Goal: Communication & Community: Participate in discussion

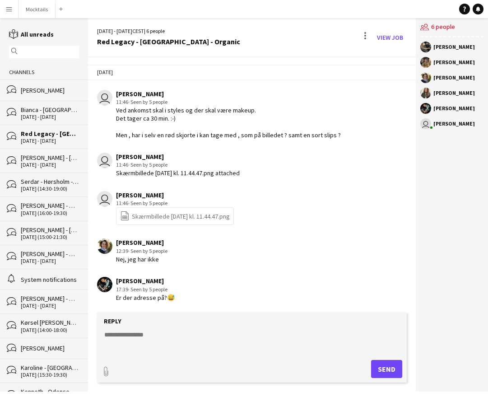
scroll to position [274, 0]
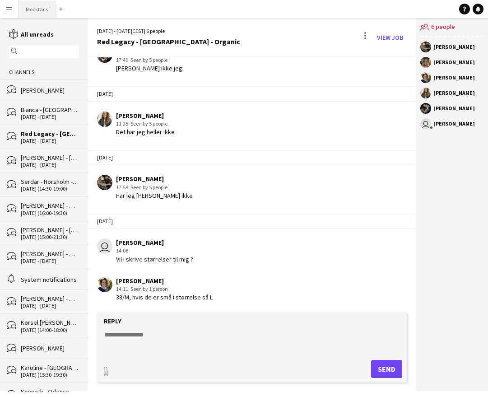
click at [30, 4] on button "Mocktails Close" at bounding box center [37, 9] width 37 height 18
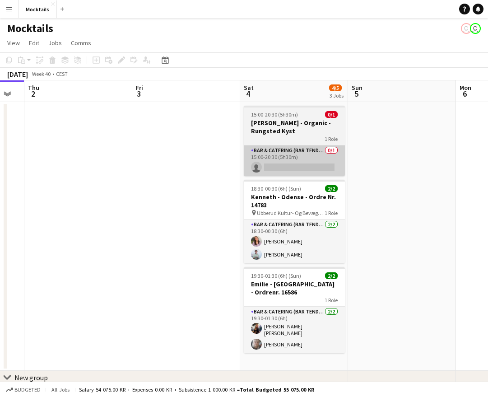
scroll to position [0, 304]
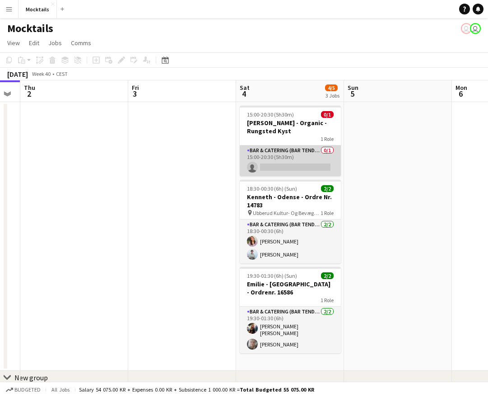
click at [287, 157] on app-card-role "Bar & Catering (Bar Tender) 0/1 15:00-20:30 (5h30m) single-neutral-actions" at bounding box center [290, 160] width 101 height 31
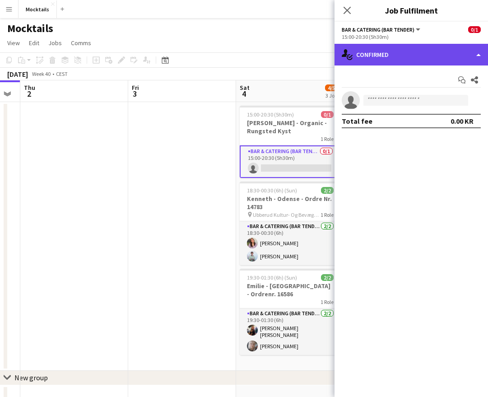
click at [424, 53] on div "single-neutral-actions-check-2 Confirmed" at bounding box center [412, 55] width 154 height 22
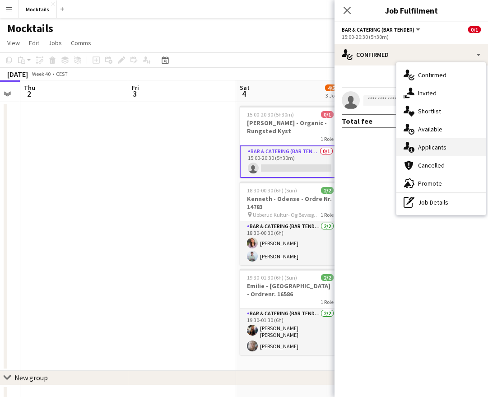
click at [449, 145] on div "single-neutral-actions-information Applicants" at bounding box center [441, 147] width 89 height 18
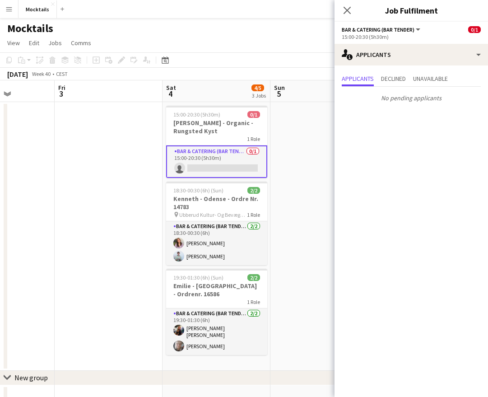
scroll to position [0, 384]
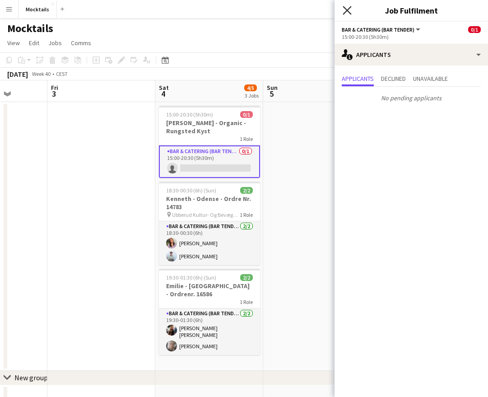
click at [349, 10] on icon "Close pop-in" at bounding box center [347, 10] width 9 height 9
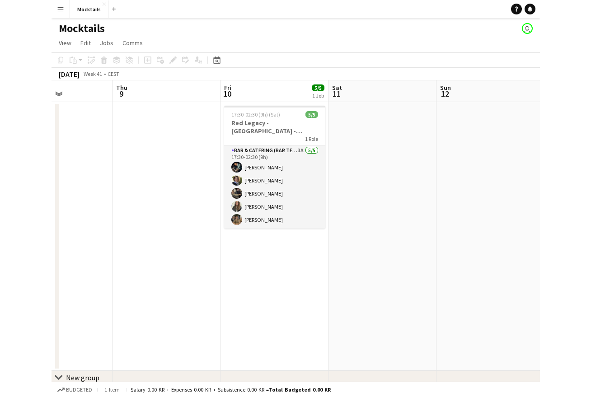
scroll to position [0, 331]
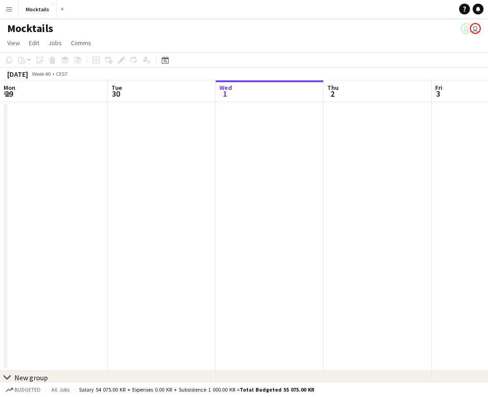
scroll to position [0, 372]
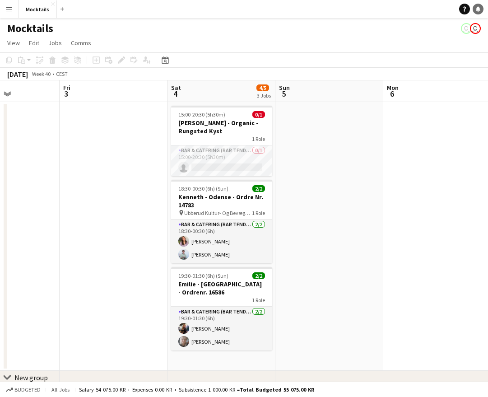
click at [476, 11] on icon "Notifications" at bounding box center [478, 8] width 5 height 5
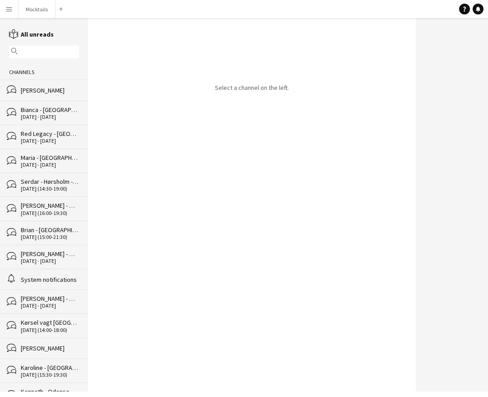
click at [46, 138] on div "[DATE] - [DATE]" at bounding box center [50, 141] width 58 height 6
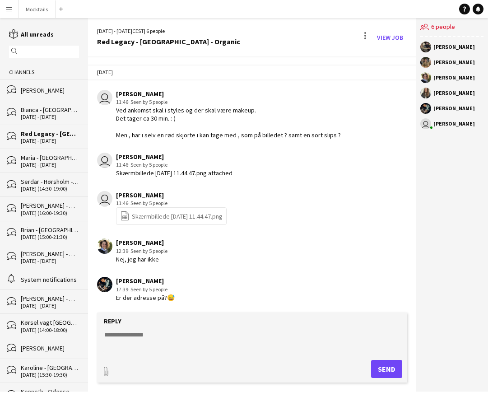
click at [199, 221] on link "file-spreadsheet Skærmbillede [DATE] 11.44.47.png" at bounding box center [171, 216] width 103 height 10
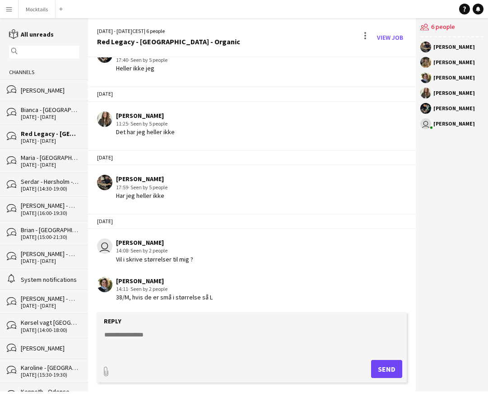
drag, startPoint x: 134, startPoint y: 300, endPoint x: 224, endPoint y: 298, distance: 90.8
click at [224, 298] on div "[PERSON_NAME] 14:11 · Seen by 2 people 38/M, hvis de er små i størrelse så L" at bounding box center [228, 289] width 262 height 25
